Goal: Task Accomplishment & Management: Use online tool/utility

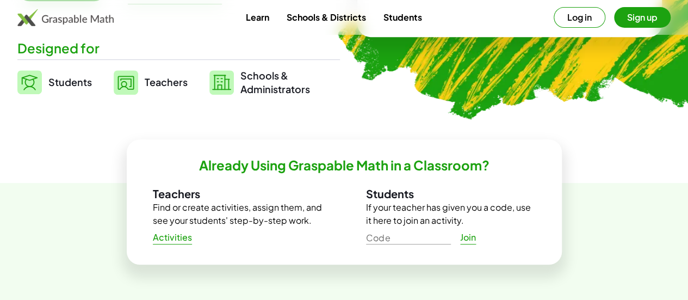
scroll to position [272, 0]
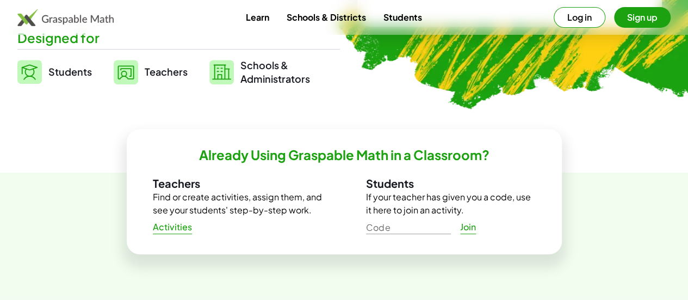
click at [92, 72] on span "Students" at bounding box center [69, 71] width 43 height 13
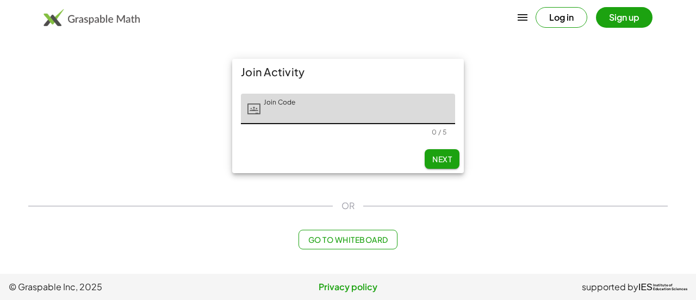
click at [332, 118] on input "Join Code" at bounding box center [357, 109] width 195 height 30
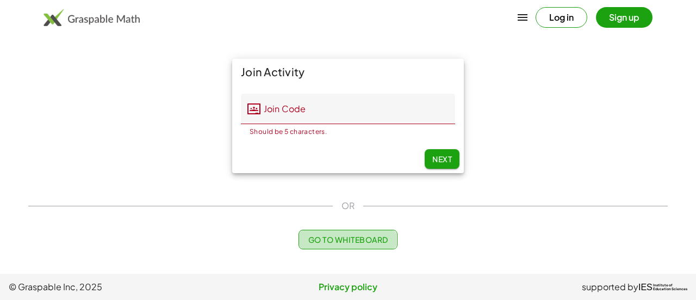
click at [341, 240] on span "Go to Whiteboard" at bounding box center [348, 239] width 80 height 10
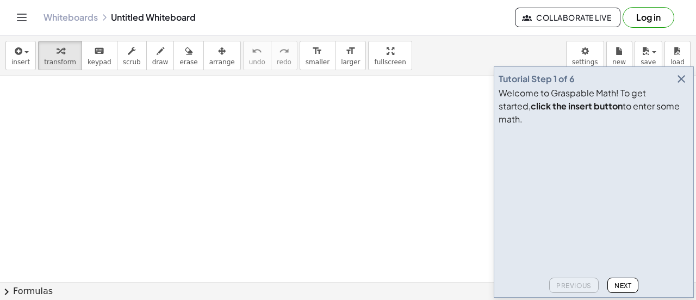
drag, startPoint x: 140, startPoint y: 120, endPoint x: 147, endPoint y: 134, distance: 15.6
drag, startPoint x: 145, startPoint y: 135, endPoint x: 176, endPoint y: 121, distance: 34.1
click at [155, 56] on button "draw" at bounding box center [160, 55] width 28 height 29
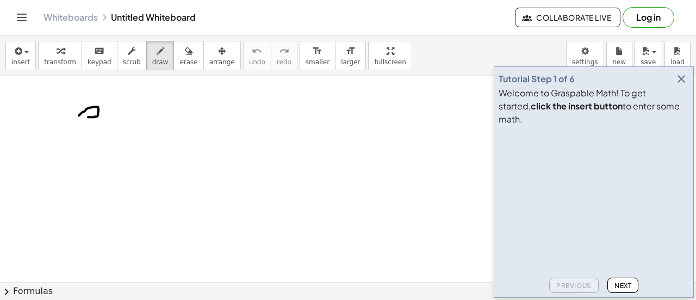
drag, startPoint x: 79, startPoint y: 115, endPoint x: 88, endPoint y: 116, distance: 9.4
click at [689, 96] on div "Tutorial Step 1 of 6 Welcome to Graspable Math! To get started, click the inser…" at bounding box center [594, 181] width 200 height 231
click at [682, 85] on icon "button" at bounding box center [681, 78] width 13 height 13
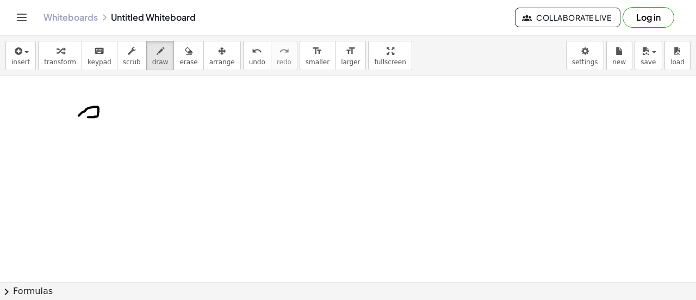
click at [645, 21] on button "Log in" at bounding box center [648, 17] width 52 height 21
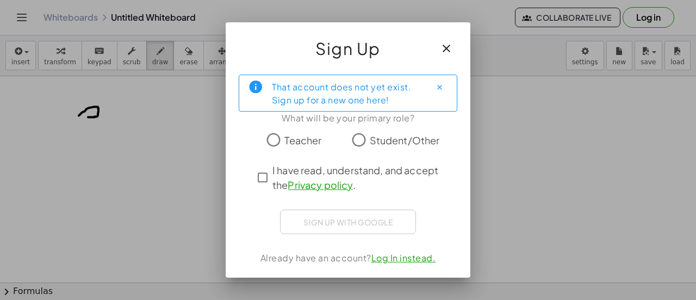
click at [397, 256] on link "Log In instead." at bounding box center [403, 257] width 65 height 11
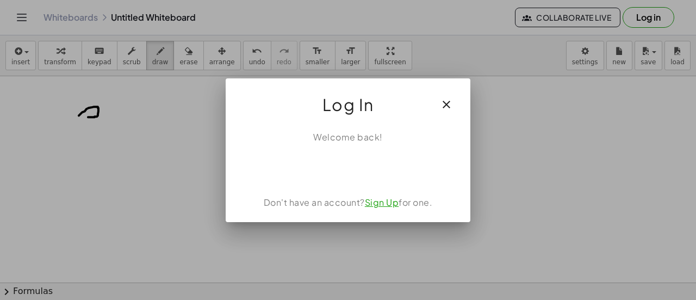
click at [389, 205] on link "Sign Up" at bounding box center [382, 201] width 34 height 11
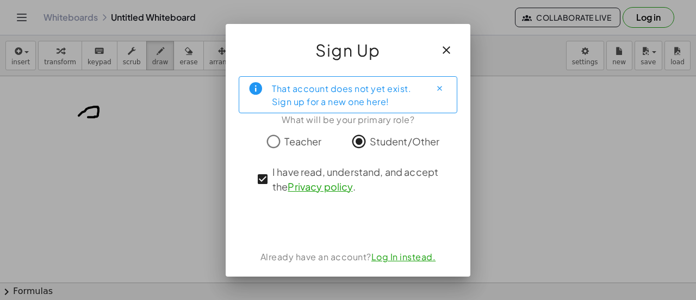
click at [411, 255] on link "Log In instead." at bounding box center [403, 256] width 65 height 11
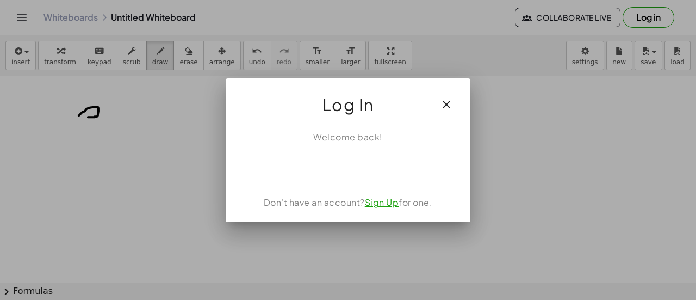
click at [385, 206] on link "Sign Up" at bounding box center [382, 201] width 34 height 11
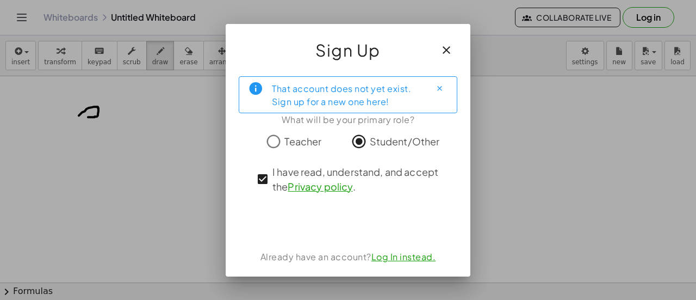
click at [462, 211] on div "That account does not yet exist. Sign up for a new one here! What will be your …" at bounding box center [348, 171] width 245 height 209
click at [444, 54] on icon "button" at bounding box center [446, 49] width 13 height 13
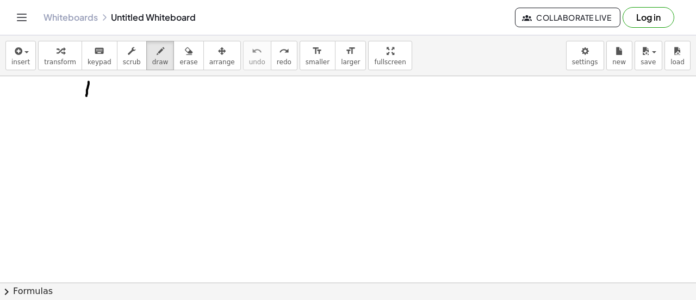
drag, startPoint x: 89, startPoint y: 81, endPoint x: 86, endPoint y: 95, distance: 14.3
click at [86, 95] on div at bounding box center [348, 282] width 696 height 413
drag, startPoint x: 79, startPoint y: 83, endPoint x: 101, endPoint y: 92, distance: 24.1
click at [101, 92] on div at bounding box center [348, 282] width 696 height 413
click at [113, 90] on div at bounding box center [348, 282] width 696 height 413
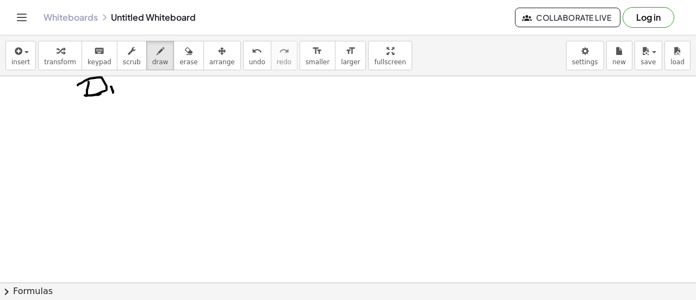
click at [111, 82] on div at bounding box center [348, 282] width 696 height 413
drag, startPoint x: 126, startPoint y: 85, endPoint x: 129, endPoint y: 92, distance: 7.6
click at [124, 97] on div at bounding box center [348, 282] width 696 height 413
drag, startPoint x: 136, startPoint y: 85, endPoint x: 140, endPoint y: 94, distance: 9.2
click at [140, 94] on div at bounding box center [348, 282] width 696 height 413
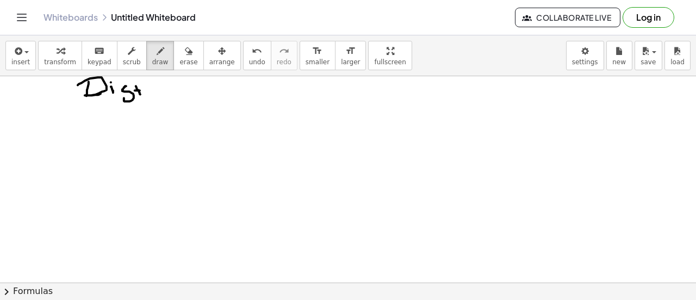
drag, startPoint x: 135, startPoint y: 90, endPoint x: 151, endPoint y: 91, distance: 15.8
click at [151, 91] on div at bounding box center [348, 282] width 696 height 413
click at [243, 52] on button "undo undo" at bounding box center [257, 55] width 28 height 29
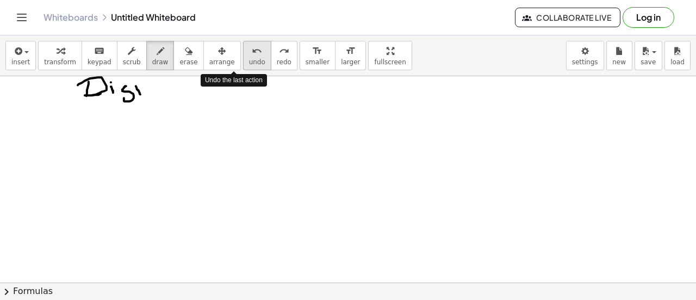
click at [252, 54] on icon "undo" at bounding box center [257, 51] width 10 height 13
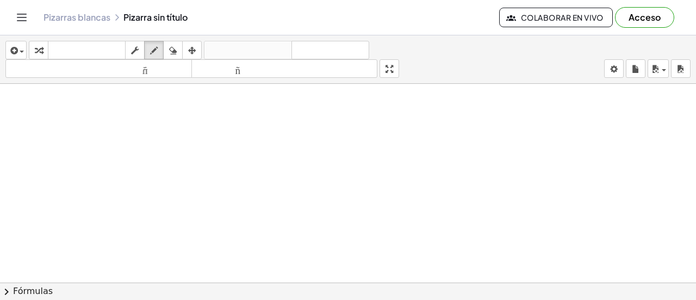
click at [285, 27] on div "Pizarras blancas Pizarra sin título Colaborar en vivo Acceso" at bounding box center [348, 17] width 670 height 35
click at [647, 21] on font "Acceso" at bounding box center [644, 16] width 32 height 11
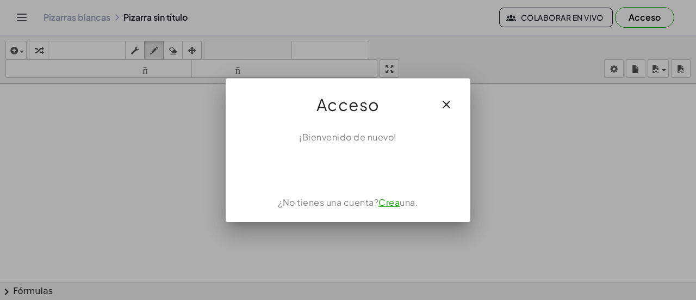
click at [393, 204] on font "Crea" at bounding box center [388, 201] width 21 height 11
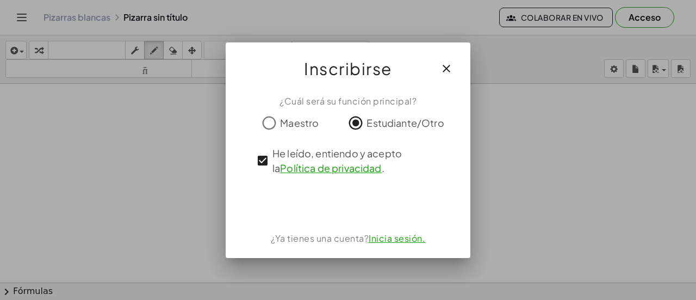
click at [334, 169] on font "Política de privacidad" at bounding box center [330, 167] width 101 height 13
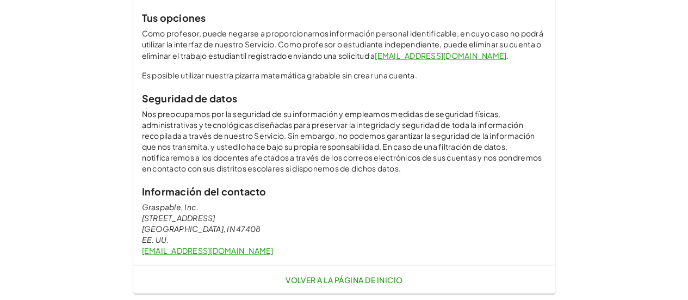
scroll to position [984, 0]
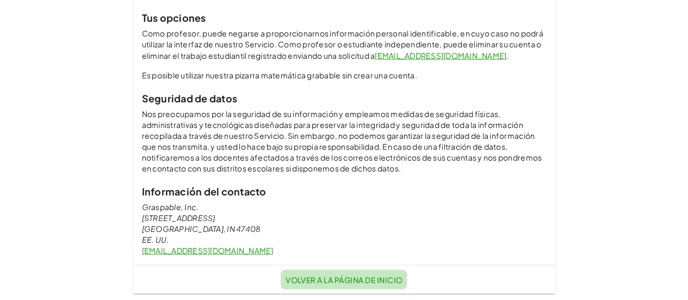
click at [350, 278] on font "Volver a la página de inicio" at bounding box center [343, 279] width 117 height 10
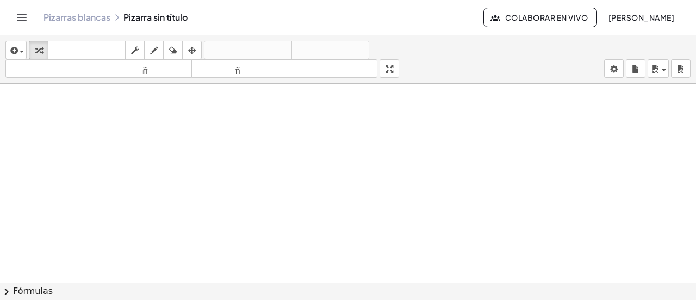
click at [153, 20] on div "Pizarras blancas Pizarra sin título" at bounding box center [263, 17] width 440 height 11
click at [156, 20] on div "Pizarras blancas Pizarra sin título" at bounding box center [263, 17] width 440 height 11
click at [173, 19] on div "Pizarras blancas Pizarra sin título" at bounding box center [263, 17] width 440 height 11
click at [159, 23] on div "Pizarras blancas Pizarra sin título Colaborar en vivo [PERSON_NAME]" at bounding box center [348, 17] width 670 height 35
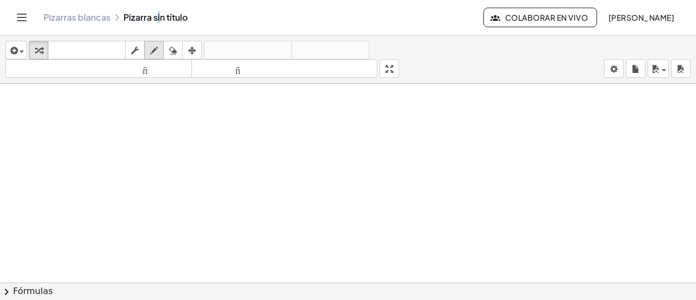
click at [155, 52] on icon "button" at bounding box center [154, 50] width 8 height 13
click at [11, 47] on icon "button" at bounding box center [13, 50] width 10 height 13
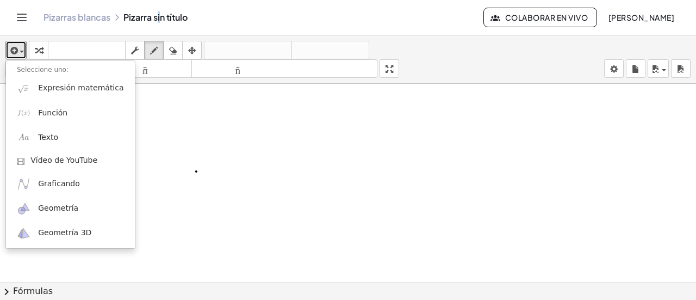
click at [196, 170] on div at bounding box center [348, 291] width 696 height 414
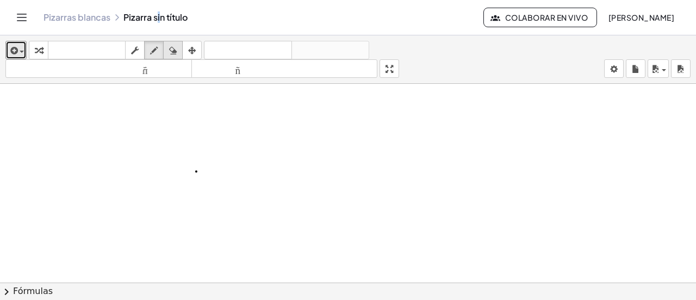
click at [175, 48] on icon "button" at bounding box center [173, 50] width 8 height 13
drag, startPoint x: 194, startPoint y: 160, endPoint x: 238, endPoint y: 150, distance: 44.7
click at [201, 165] on div at bounding box center [348, 291] width 696 height 414
click at [523, 19] on font "Colaborar en vivo" at bounding box center [546, 18] width 83 height 10
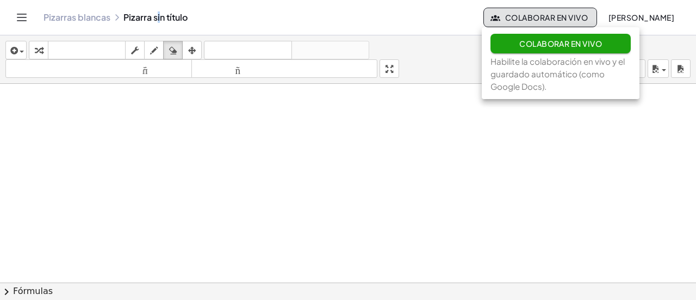
click at [421, 130] on div at bounding box center [348, 291] width 696 height 414
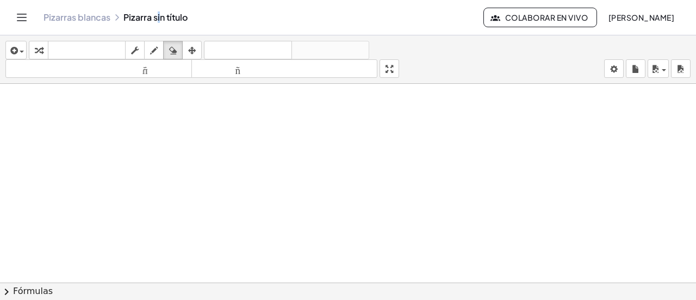
click at [26, 14] on icon "Cambiar navegación" at bounding box center [21, 17] width 9 height 7
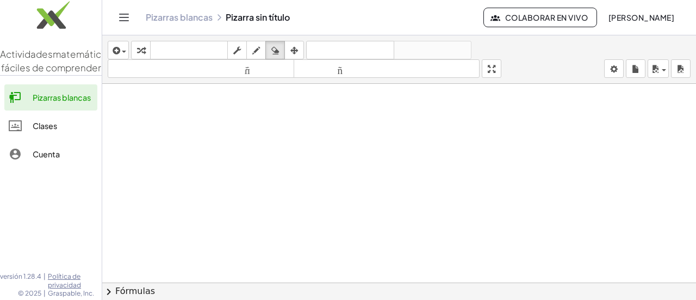
click at [231, 19] on div "Pizarras blancas Pizarra sin título" at bounding box center [315, 17] width 338 height 11
click at [232, 19] on div "Pizarras blancas Pizarra sin título" at bounding box center [315, 17] width 338 height 11
click at [279, 27] on div "Pizarras blancas Pizarra sin título Colaborar en vivo [PERSON_NAME]" at bounding box center [399, 17] width 568 height 35
click at [208, 16] on font "Pizarras blancas" at bounding box center [179, 16] width 67 height 11
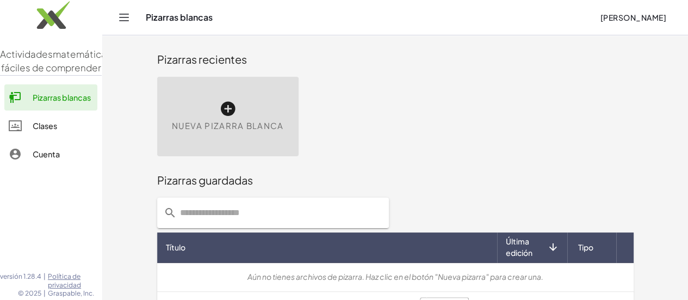
click at [219, 114] on icon at bounding box center [227, 108] width 17 height 17
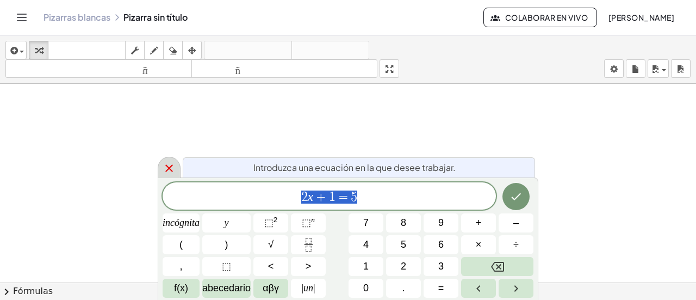
click at [167, 166] on icon at bounding box center [169, 168] width 8 height 8
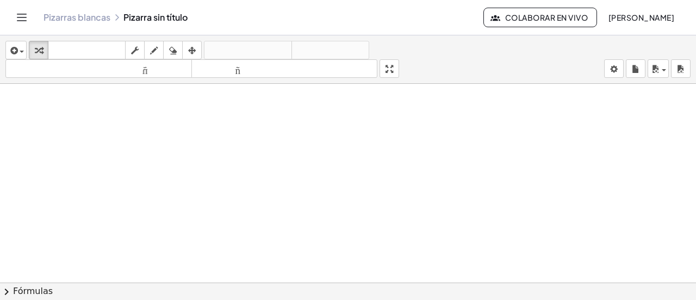
click at [127, 18] on div "Pizarras blancas Pizarra sin título" at bounding box center [263, 17] width 440 height 11
click at [620, 70] on body "Actividades matemáticas fáciles de comprender Pizarras blancas Clases Cuenta ve…" at bounding box center [348, 150] width 696 height 300
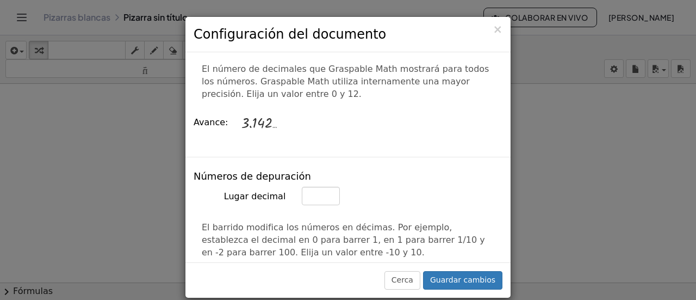
scroll to position [761, 0]
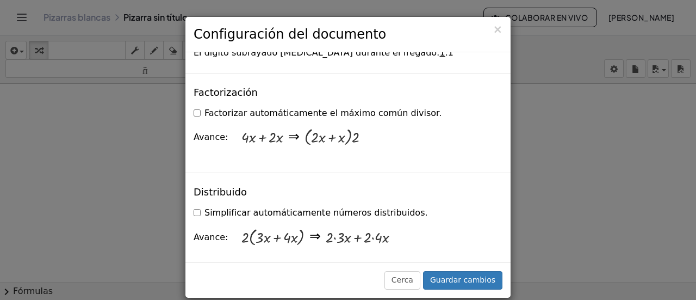
click at [549, 203] on div "× Configuración del documento Estas configuraciones se guardan con el documento…" at bounding box center [348, 150] width 696 height 300
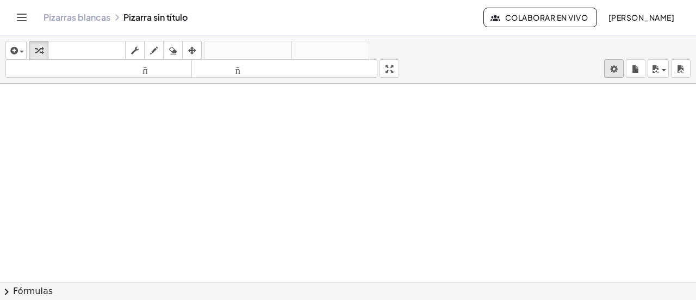
click at [619, 69] on body "Actividades matemáticas fáciles de comprender Pizarras blancas Clases Cuenta ve…" at bounding box center [348, 150] width 696 height 300
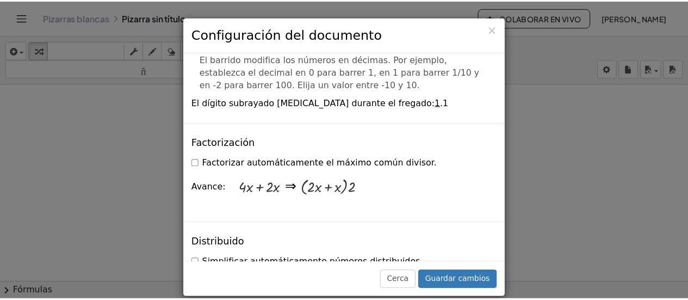
scroll to position [676, 0]
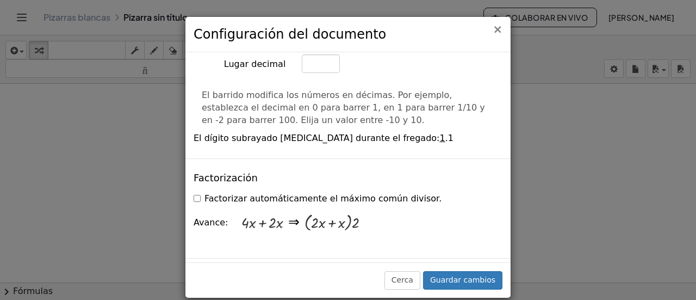
click at [495, 32] on font "×" at bounding box center [498, 29] width 10 height 13
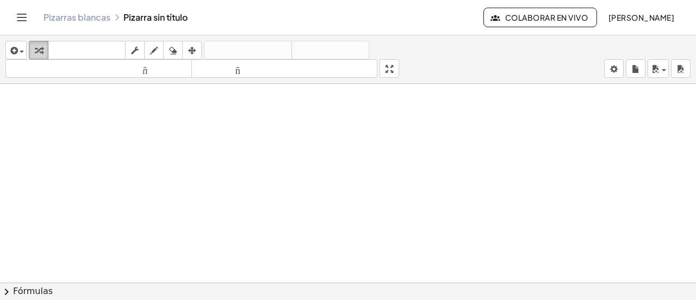
click at [43, 49] on div "button" at bounding box center [39, 49] width 14 height 13
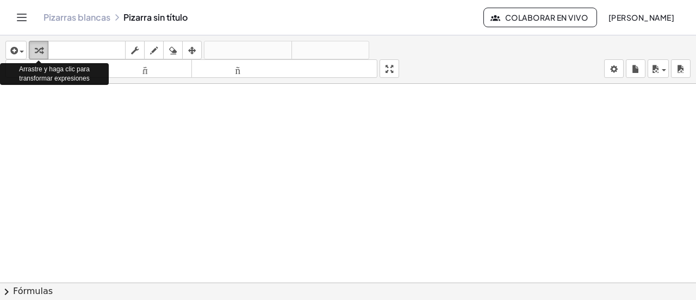
click at [43, 49] on div "button" at bounding box center [39, 49] width 14 height 13
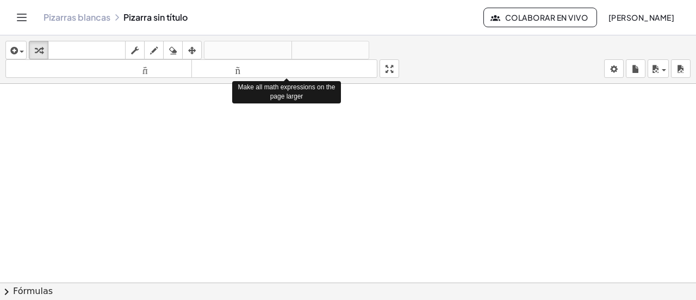
click at [393, 136] on div "insertar Seleccione uno: Expresión matemática Función Texto Vídeo de YouTube Gr…" at bounding box center [348, 167] width 696 height 264
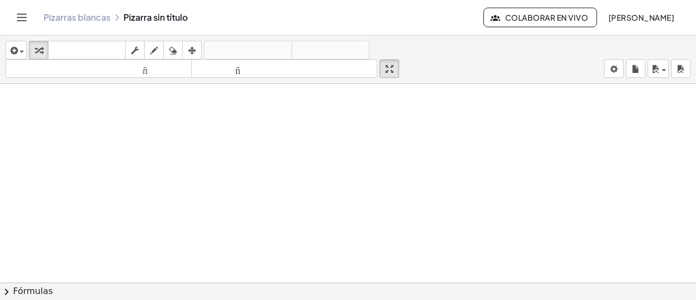
click at [18, 23] on icon "Cambiar navegación" at bounding box center [21, 17] width 13 height 13
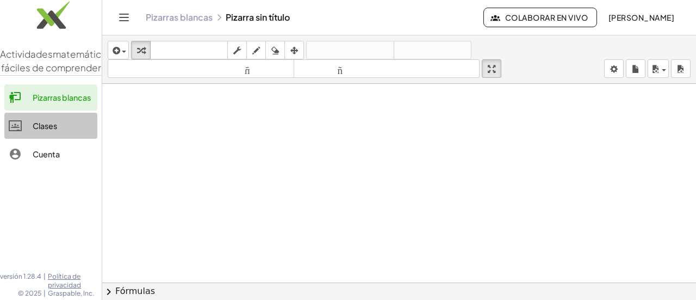
click at [53, 139] on link "Clases" at bounding box center [50, 126] width 93 height 26
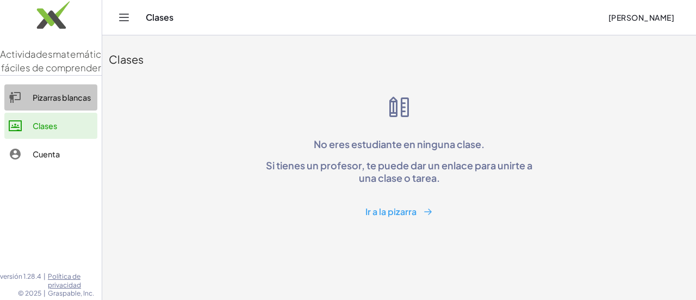
click at [58, 110] on link "Pizarras blancas" at bounding box center [50, 97] width 93 height 26
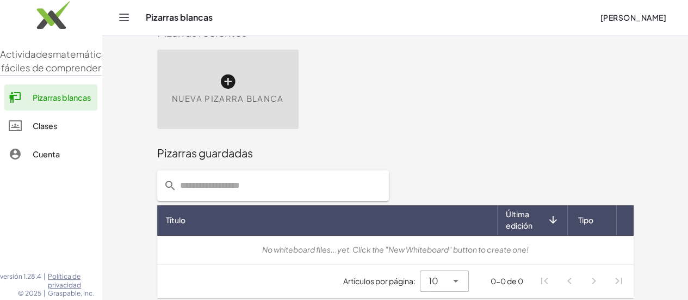
scroll to position [31, 0]
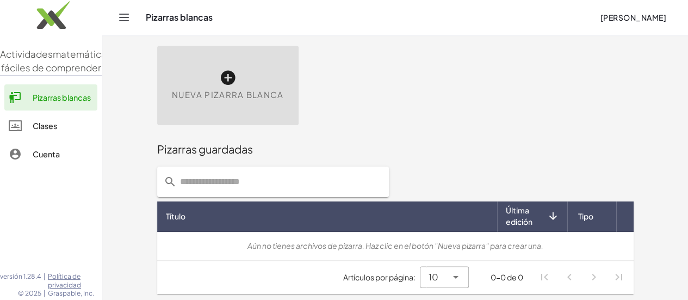
drag, startPoint x: 170, startPoint y: 82, endPoint x: 162, endPoint y: 84, distance: 8.4
click at [162, 84] on div "Nueva pizarra blanca" at bounding box center [227, 85] width 141 height 79
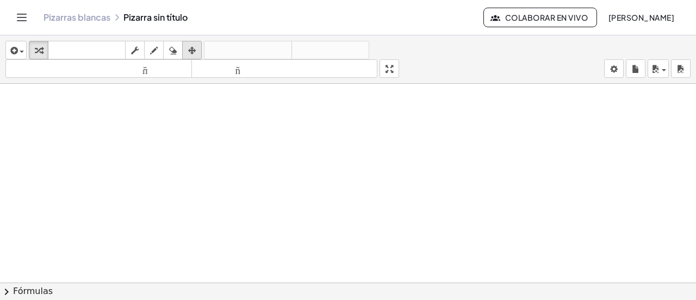
click at [190, 51] on icon "button" at bounding box center [192, 50] width 8 height 13
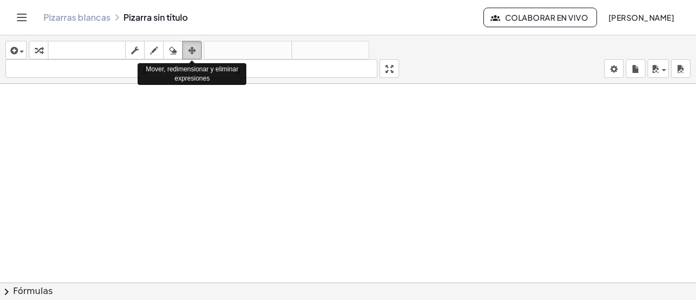
click at [190, 51] on icon "button" at bounding box center [192, 50] width 8 height 13
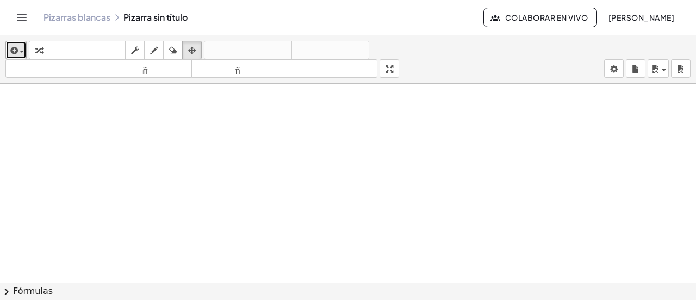
click at [24, 52] on button "insertar" at bounding box center [15, 50] width 21 height 18
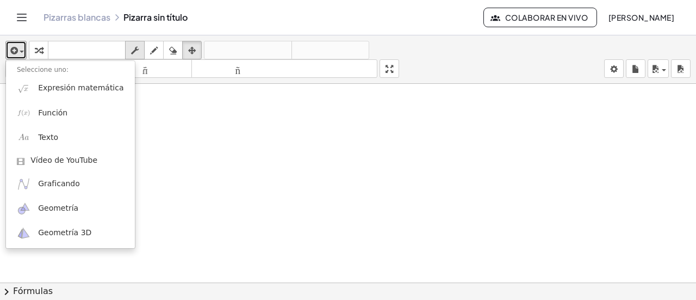
click at [132, 50] on icon "button" at bounding box center [135, 50] width 8 height 13
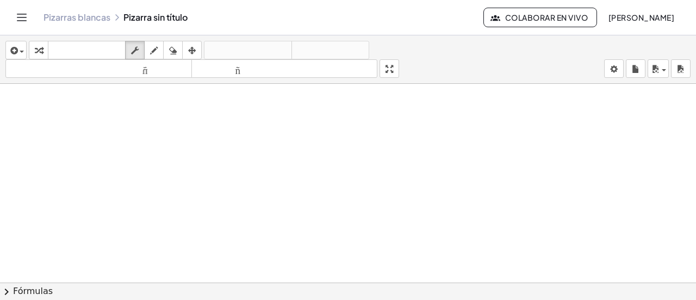
click at [139, 16] on div "Pizarras blancas Pizarra sin título" at bounding box center [263, 17] width 440 height 11
click at [156, 18] on div "Pizarras blancas Pizarra sin título" at bounding box center [263, 17] width 440 height 11
click at [157, 18] on div "Pizarras blancas Pizarra sin título" at bounding box center [263, 17] width 440 height 11
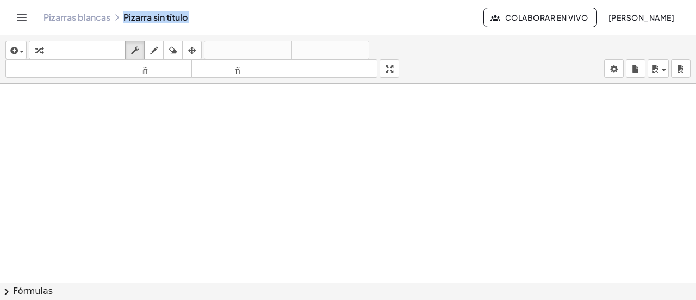
click at [107, 20] on font "Pizarras blancas" at bounding box center [76, 16] width 67 height 11
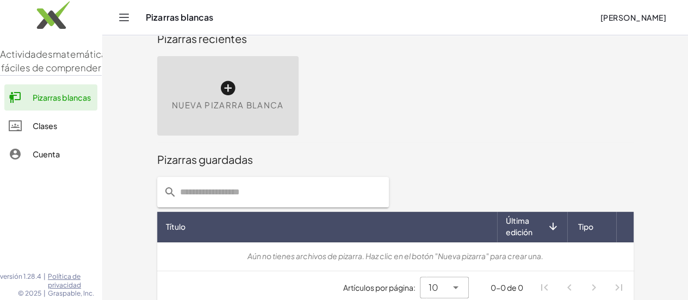
scroll to position [31, 0]
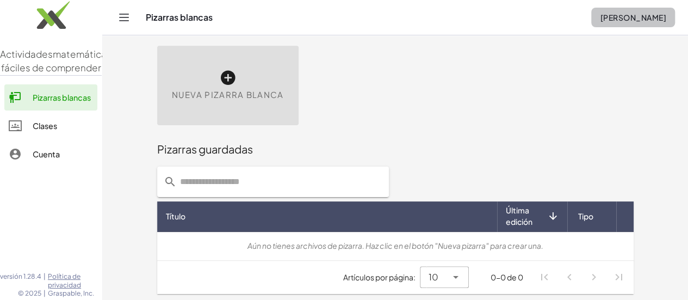
click at [620, 19] on font "[PERSON_NAME]" at bounding box center [633, 18] width 66 height 10
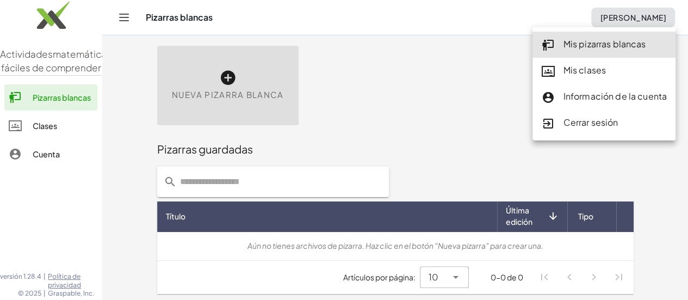
click at [189, 72] on div "Nueva pizarra blanca" at bounding box center [227, 85] width 141 height 79
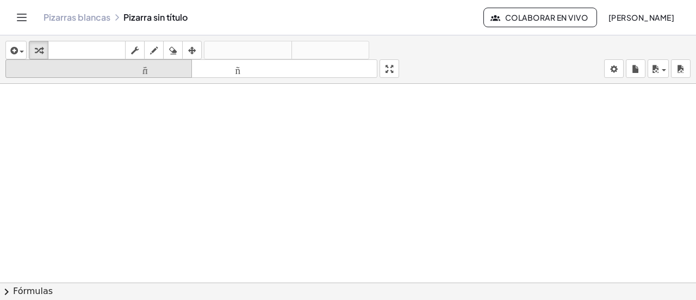
click at [154, 67] on font "tamaño_del_formato" at bounding box center [98, 69] width 181 height 10
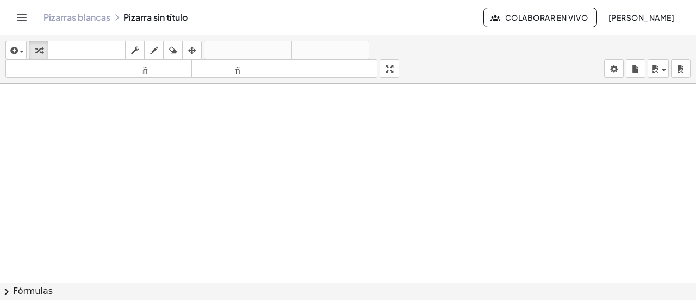
drag, startPoint x: 153, startPoint y: 92, endPoint x: 126, endPoint y: 103, distance: 30.0
click at [153, 92] on div at bounding box center [348, 291] width 696 height 414
drag, startPoint x: 121, startPoint y: 113, endPoint x: 176, endPoint y: 118, distance: 55.2
click at [175, 119] on div at bounding box center [348, 291] width 696 height 414
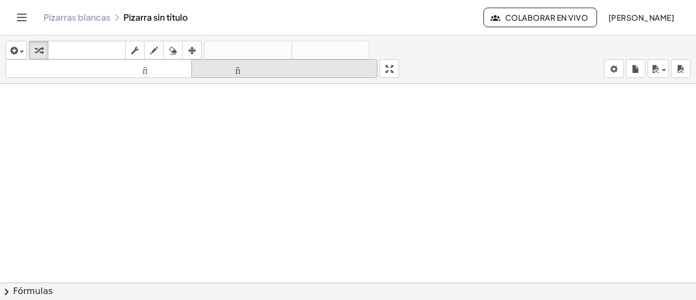
click at [220, 64] on font "tamaño_del_formato" at bounding box center [284, 69] width 181 height 10
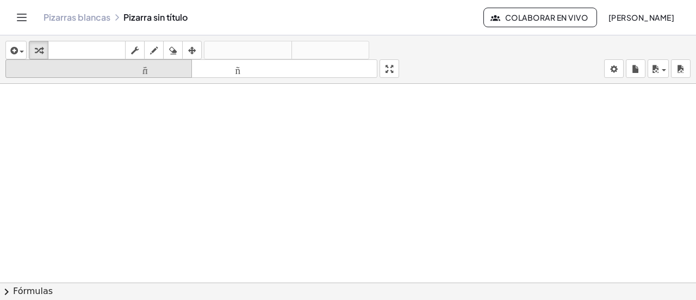
click at [145, 67] on font "tamaño_del_formato" at bounding box center [98, 69] width 181 height 10
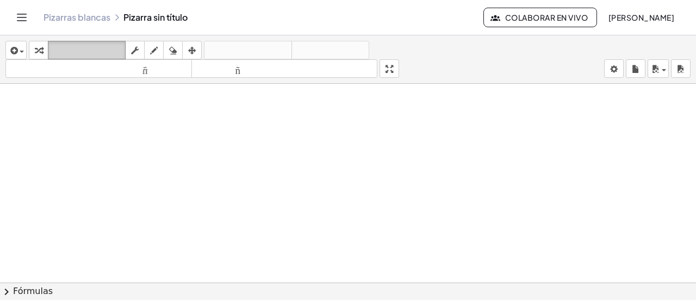
click at [84, 41] on button "teclado teclado" at bounding box center [87, 50] width 78 height 18
click at [84, 46] on font "teclado" at bounding box center [87, 50] width 72 height 10
click at [89, 61] on div at bounding box center [89, 61] width 5 height 3
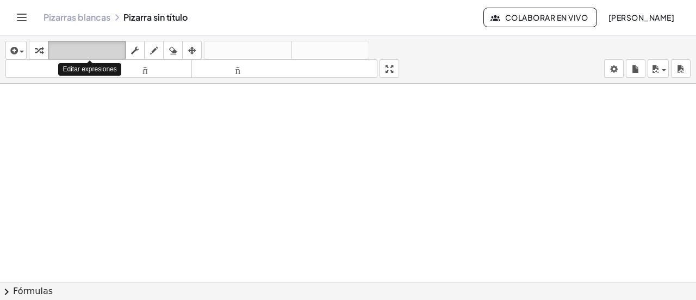
click at [89, 48] on font "teclado" at bounding box center [87, 50] width 72 height 10
click at [91, 48] on font "teclado" at bounding box center [87, 50] width 72 height 10
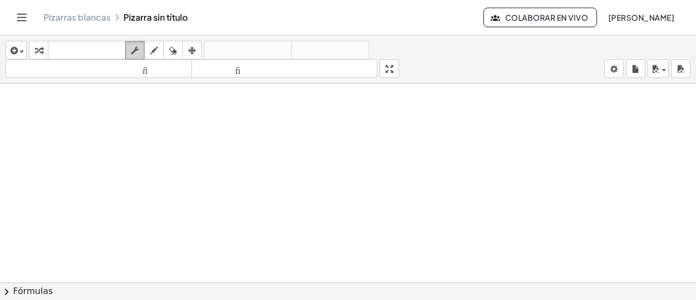
click at [133, 48] on icon "button" at bounding box center [135, 50] width 8 height 13
click at [151, 52] on icon "button" at bounding box center [154, 50] width 8 height 13
click at [374, 129] on div at bounding box center [348, 291] width 696 height 414
click at [20, 51] on span "button" at bounding box center [22, 52] width 4 height 2
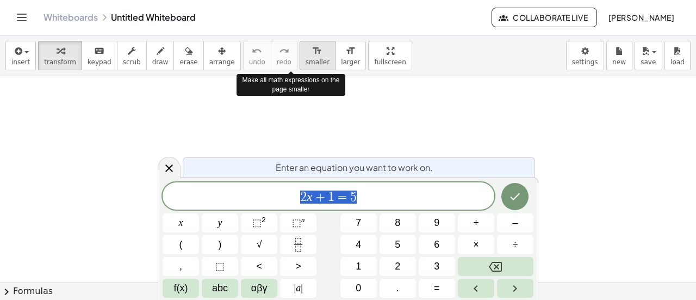
click at [306, 60] on span "smaller" at bounding box center [318, 62] width 24 height 8
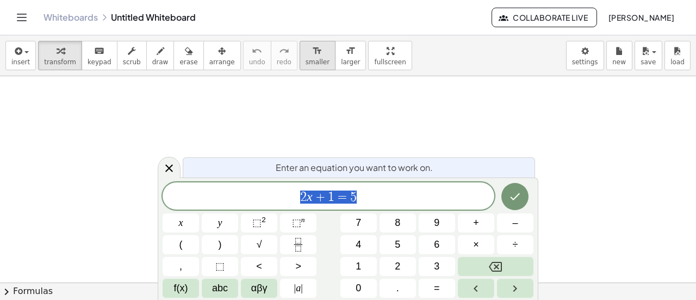
click at [306, 61] on span "smaller" at bounding box center [318, 62] width 24 height 8
drag, startPoint x: 163, startPoint y: 176, endPoint x: 195, endPoint y: 140, distance: 48.1
click at [163, 175] on div at bounding box center [169, 167] width 23 height 21
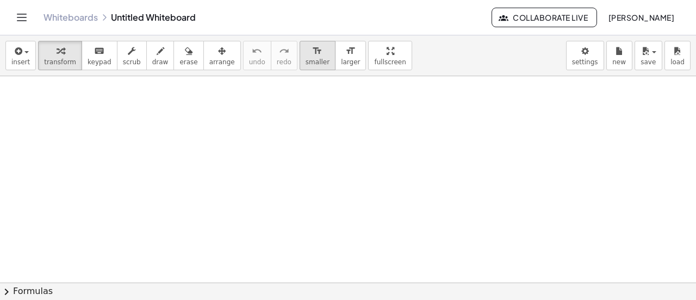
click at [306, 60] on span "smaller" at bounding box center [318, 62] width 24 height 8
click at [341, 59] on span "larger" at bounding box center [350, 62] width 19 height 8
click at [341, 64] on span "larger" at bounding box center [350, 62] width 19 height 8
click at [25, 61] on span "insert" at bounding box center [20, 62] width 18 height 8
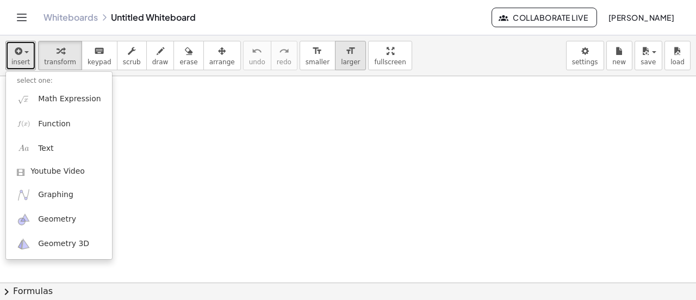
click at [335, 55] on button "format_size larger" at bounding box center [350, 55] width 31 height 29
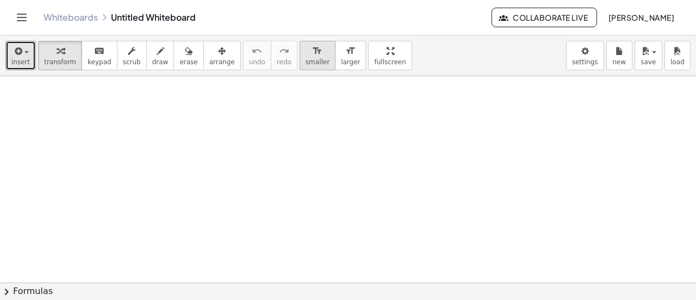
click at [306, 58] on span "smaller" at bounding box center [318, 62] width 24 height 8
click at [335, 57] on button "format_size larger" at bounding box center [350, 55] width 31 height 29
click at [345, 55] on icon "format_size" at bounding box center [350, 51] width 10 height 13
click at [155, 22] on div "Whiteboards Untitled Whiteboard" at bounding box center [267, 17] width 448 height 11
drag, startPoint x: 157, startPoint y: 19, endPoint x: 79, endPoint y: 15, distance: 77.3
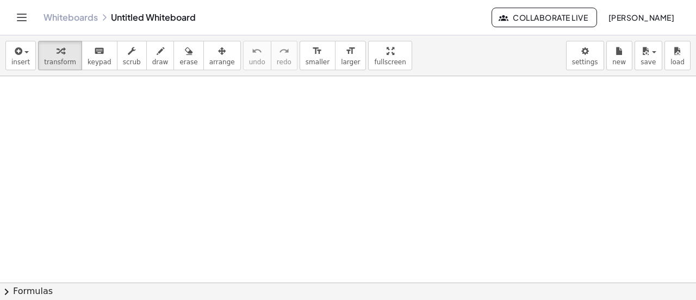
click at [79, 15] on link "Whiteboards" at bounding box center [70, 17] width 54 height 11
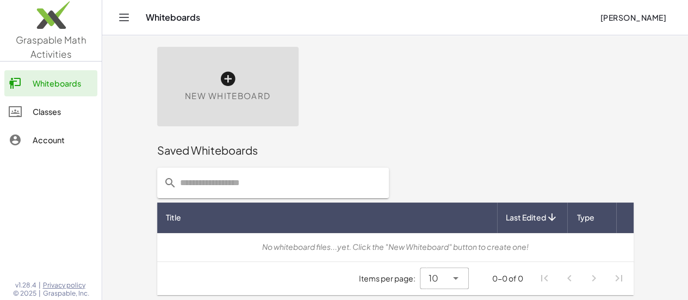
scroll to position [31, 0]
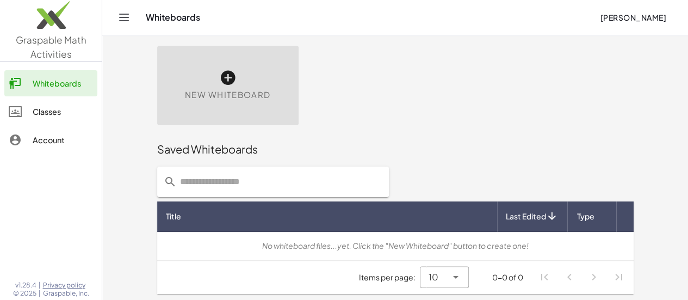
click at [567, 222] on th "Last Edited" at bounding box center [532, 216] width 70 height 30
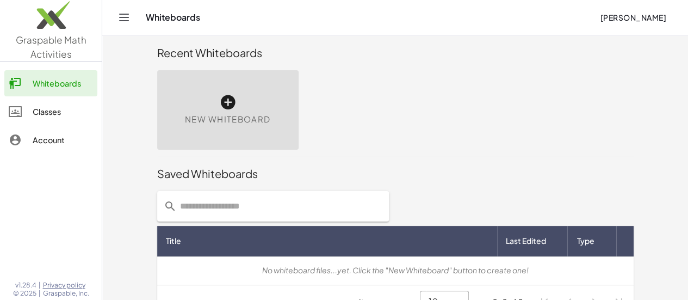
scroll to position [0, 0]
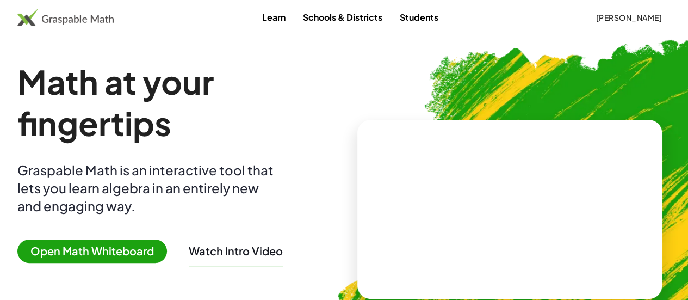
click at [544, 63] on img at bounding box center [567, 204] width 502 height 423
drag, startPoint x: 581, startPoint y: 24, endPoint x: 611, endPoint y: 22, distance: 30.0
click at [611, 23] on button "[PERSON_NAME]" at bounding box center [629, 18] width 84 height 20
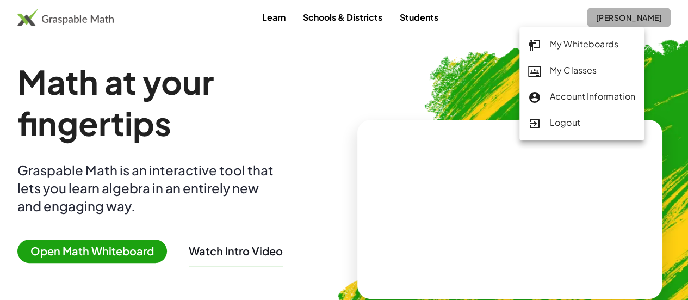
click at [609, 18] on span "[PERSON_NAME]" at bounding box center [628, 18] width 66 height 10
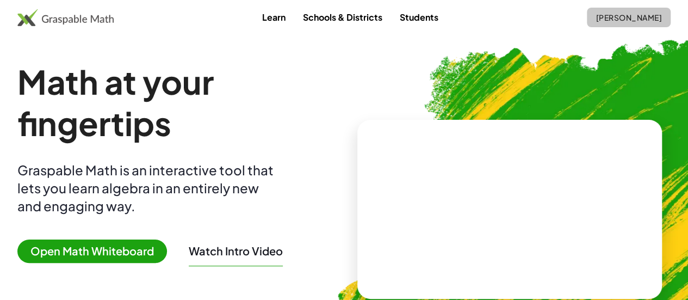
click at [608, 24] on button "[PERSON_NAME]" at bounding box center [629, 18] width 84 height 20
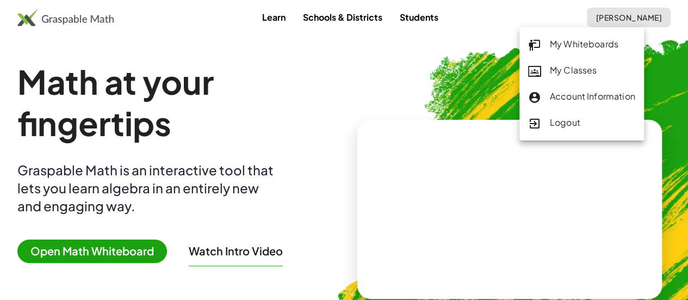
click at [585, 121] on div "Logout" at bounding box center [581, 123] width 107 height 14
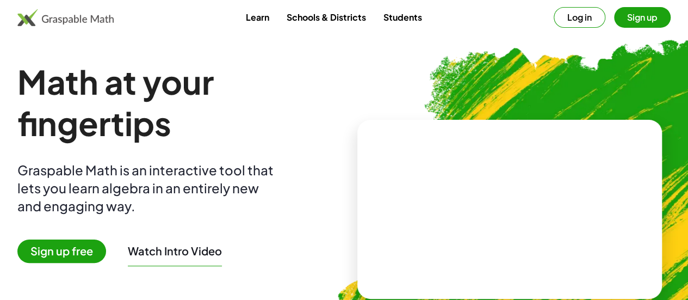
click at [553, 13] on button "Log in" at bounding box center [579, 17] width 52 height 21
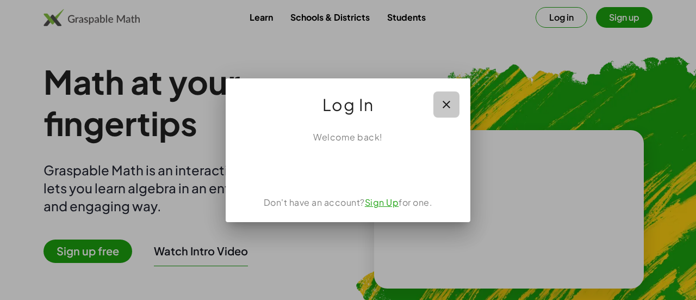
click at [444, 107] on icon "button" at bounding box center [446, 104] width 13 height 13
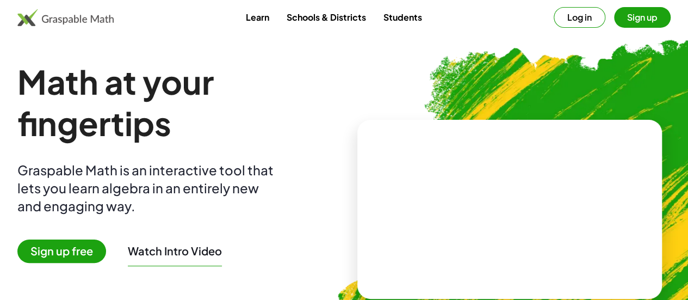
click at [553, 24] on button "Log in" at bounding box center [579, 17] width 52 height 21
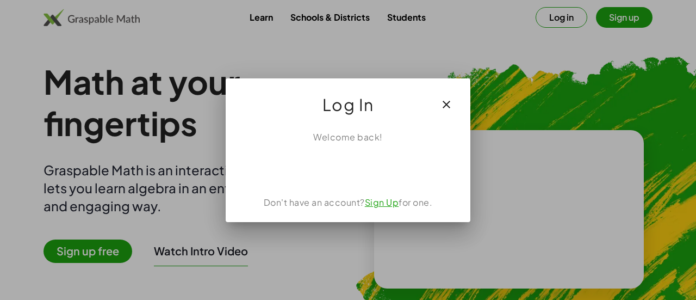
click at [161, 216] on div at bounding box center [348, 150] width 696 height 300
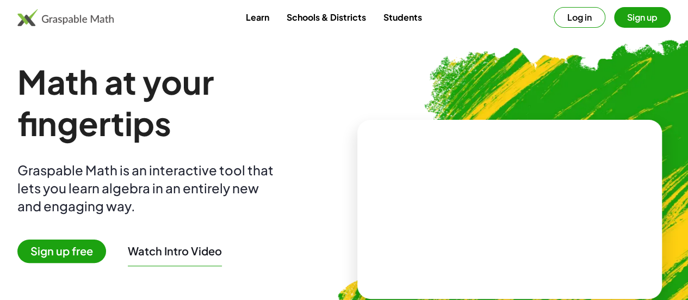
click at [86, 251] on span "Sign up free" at bounding box center [61, 250] width 89 height 23
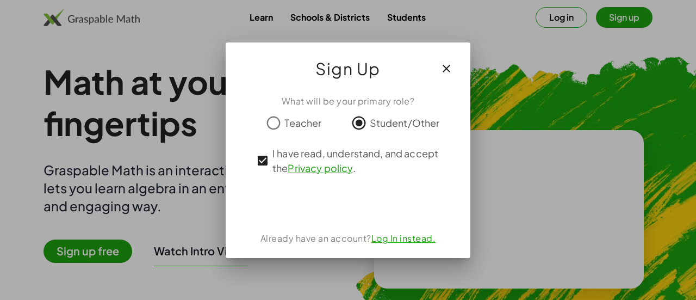
click at [401, 240] on link "Log In instead." at bounding box center [403, 237] width 65 height 11
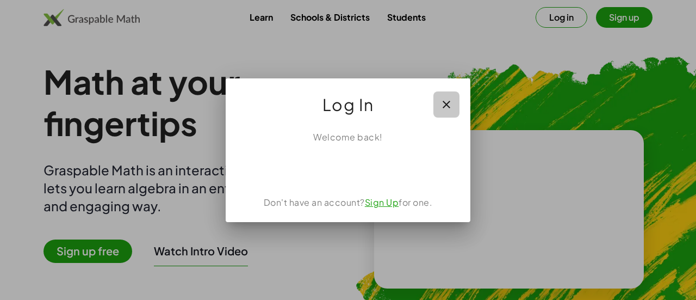
click at [450, 110] on icon "button" at bounding box center [446, 104] width 13 height 13
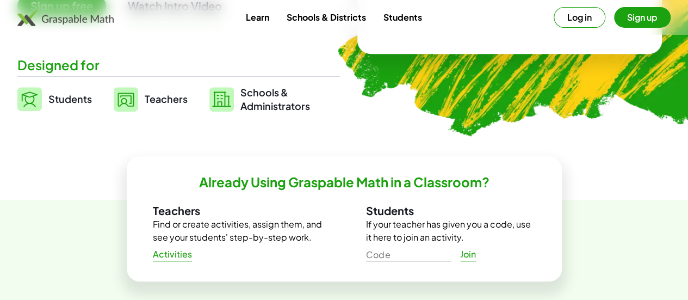
scroll to position [217, 0]
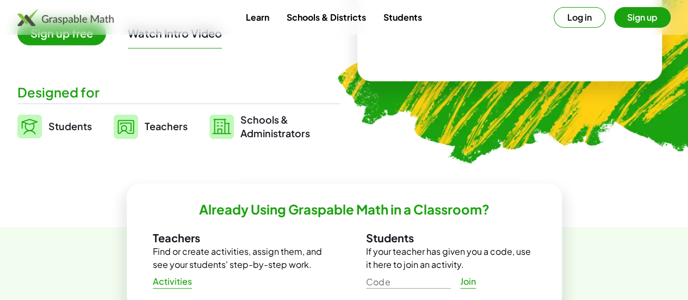
click at [92, 124] on span "Students" at bounding box center [69, 126] width 43 height 13
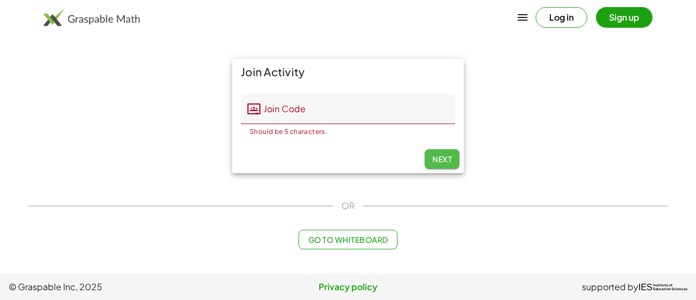
click at [442, 159] on span "Next" at bounding box center [442, 159] width 20 height 10
click at [615, 23] on button "Sign up" at bounding box center [624, 17] width 57 height 21
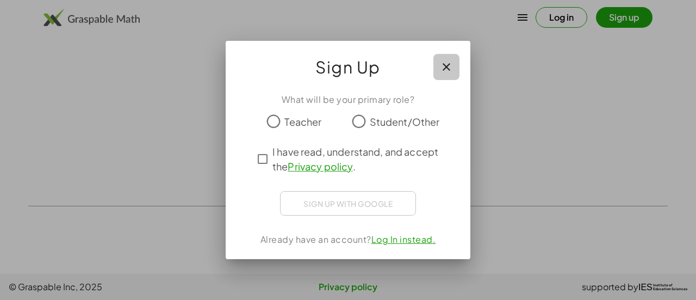
click at [438, 71] on button "button" at bounding box center [446, 67] width 26 height 26
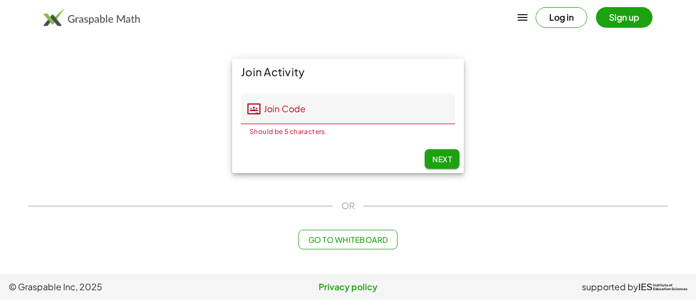
click at [509, 16] on button "button" at bounding box center [522, 17] width 26 height 26
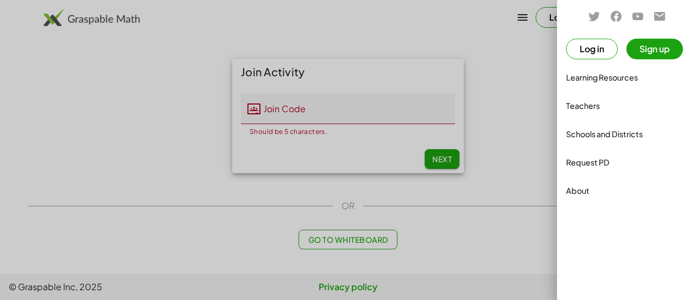
click at [520, 119] on div at bounding box center [348, 150] width 696 height 300
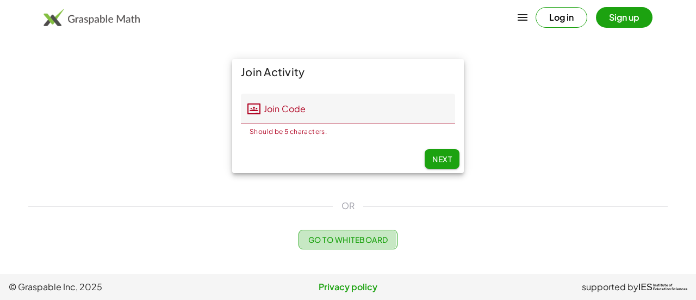
click at [366, 238] on span "Go to Whiteboard" at bounding box center [348, 239] width 80 height 10
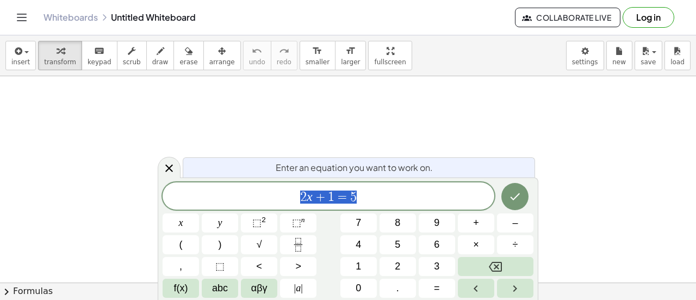
scroll to position [54, 0]
click at [243, 110] on div at bounding box center [348, 228] width 696 height 413
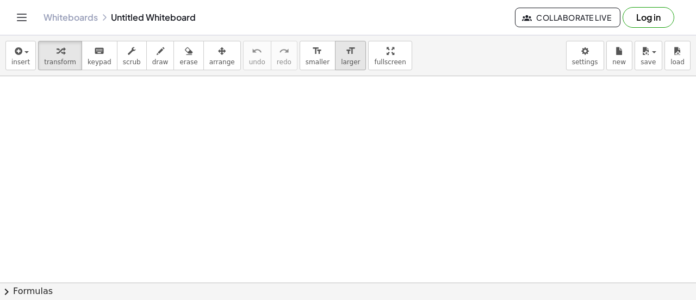
click at [341, 65] on span "larger" at bounding box center [350, 62] width 19 height 8
click at [273, 58] on div "insert select one: Math Expression Function Text Youtube Video Graphing Geometr…" at bounding box center [348, 55] width 696 height 41
click at [203, 66] on button "arrange" at bounding box center [222, 55] width 38 height 29
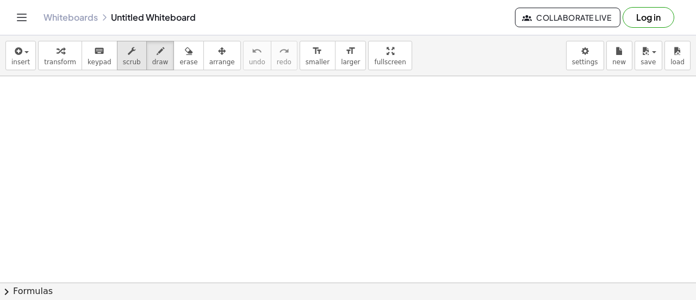
drag, startPoint x: 157, startPoint y: 58, endPoint x: 126, endPoint y: 64, distance: 30.9
click at [157, 59] on button "draw" at bounding box center [160, 55] width 28 height 29
click at [124, 64] on span "scrub" at bounding box center [132, 62] width 18 height 8
click at [82, 66] on button "keyboard keypad" at bounding box center [100, 55] width 36 height 29
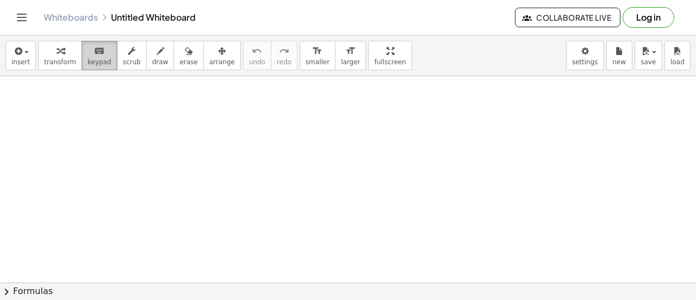
click at [94, 63] on span "keypad" at bounding box center [100, 62] width 24 height 8
click at [94, 62] on span "keypad" at bounding box center [100, 62] width 24 height 8
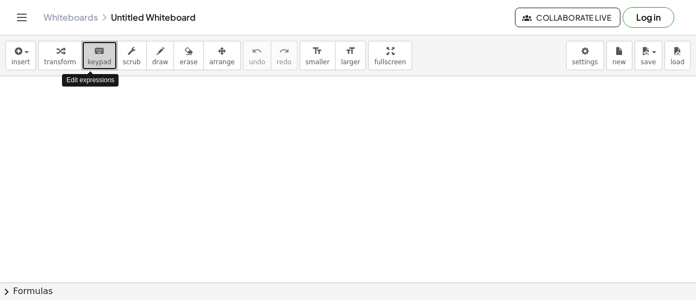
drag, startPoint x: 94, startPoint y: 60, endPoint x: 77, endPoint y: 105, distance: 47.5
click at [77, 105] on div at bounding box center [348, 228] width 696 height 413
click at [82, 65] on button "keyboard keypad" at bounding box center [100, 55] width 36 height 29
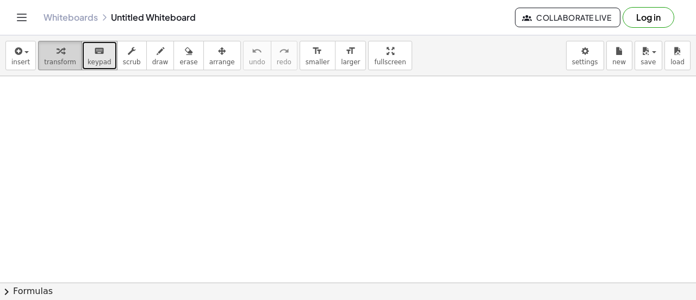
click at [44, 58] on span "transform" at bounding box center [60, 62] width 32 height 8
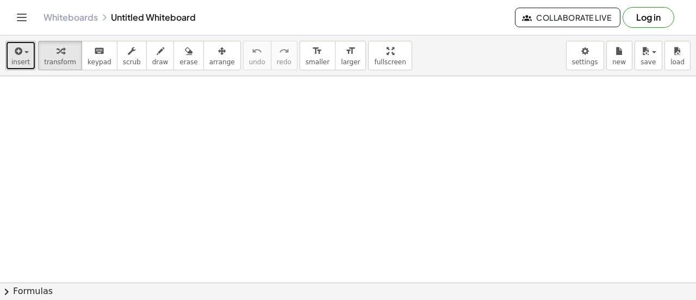
click at [17, 59] on span "insert" at bounding box center [20, 62] width 18 height 8
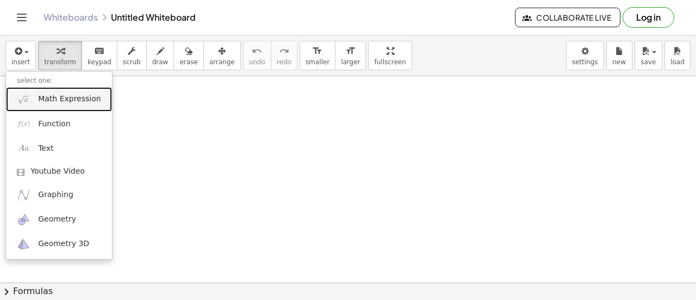
click at [65, 89] on link "Math Expression" at bounding box center [59, 99] width 106 height 24
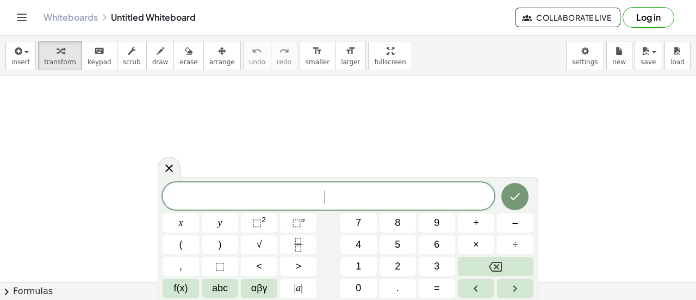
drag, startPoint x: 376, startPoint y: 202, endPoint x: 444, endPoint y: 197, distance: 68.2
click at [409, 203] on span "​" at bounding box center [329, 196] width 332 height 15
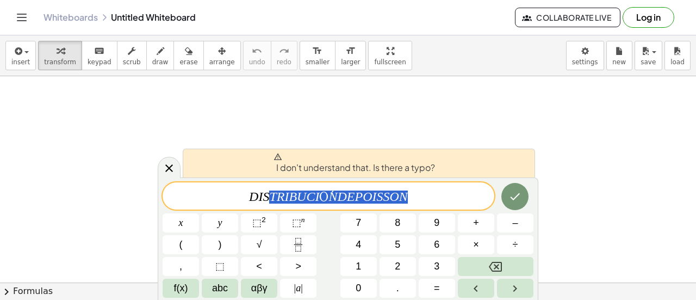
drag, startPoint x: 341, startPoint y: 191, endPoint x: 255, endPoint y: 179, distance: 87.2
click at [255, 179] on div "**********" at bounding box center [348, 238] width 381 height 122
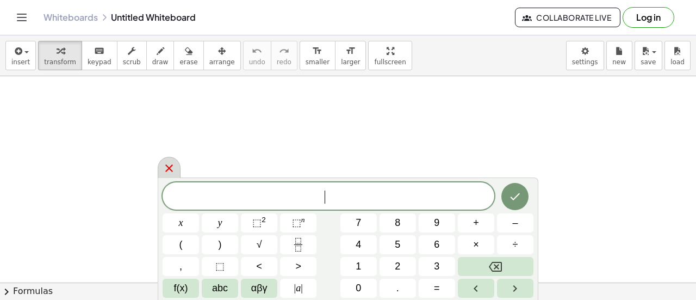
click at [167, 163] on icon at bounding box center [169, 167] width 13 height 13
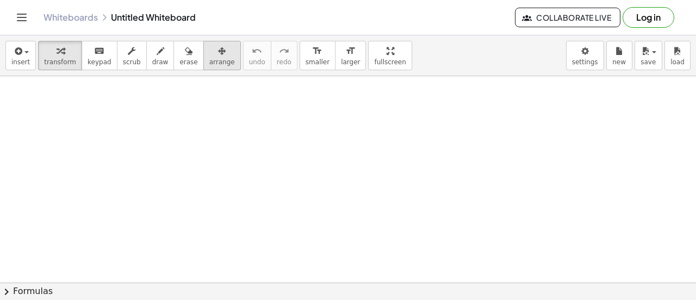
scroll to position [207, 0]
